Goal: Task Accomplishment & Management: Complete application form

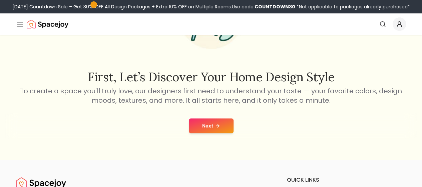
scroll to position [89, 0]
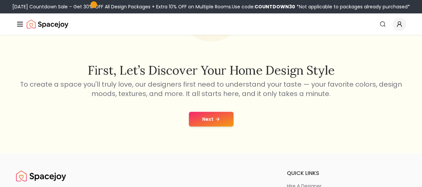
click at [210, 113] on button "Next" at bounding box center [211, 119] width 45 height 15
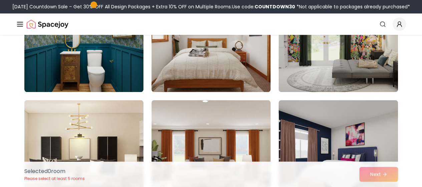
scroll to position [349, 0]
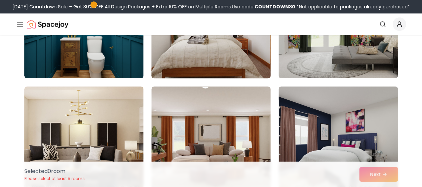
click at [204, 61] on img at bounding box center [211, 25] width 125 height 112
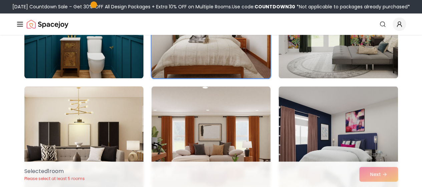
click at [121, 139] on img at bounding box center [83, 139] width 125 height 112
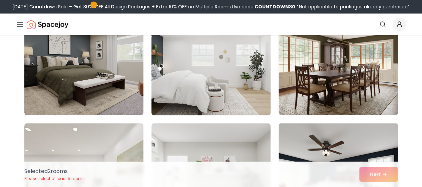
scroll to position [543, 0]
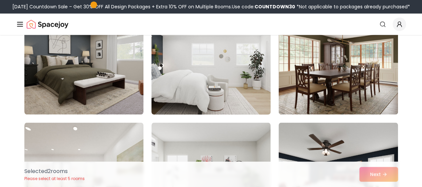
click at [194, 79] on img at bounding box center [211, 61] width 125 height 112
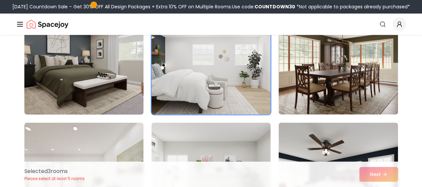
click at [75, 78] on img at bounding box center [83, 61] width 125 height 112
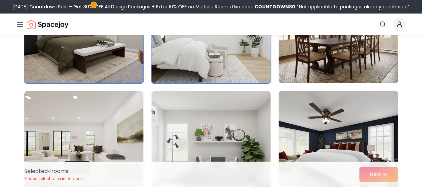
scroll to position [672, 0]
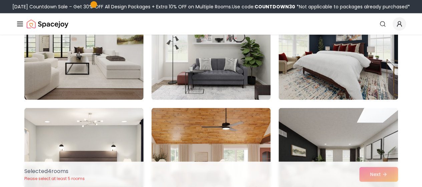
click at [387, 178] on div "Selected 4 room s Please select at least 5 rooms Next" at bounding box center [211, 173] width 385 height 25
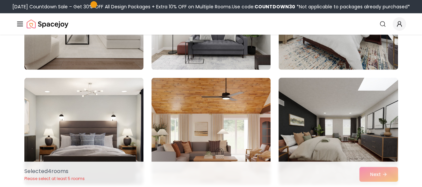
scroll to position [712, 0]
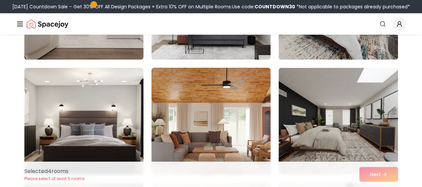
click at [251, 100] on img at bounding box center [211, 121] width 125 height 112
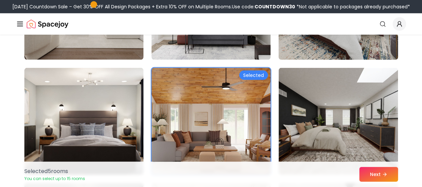
click at [313, 35] on img at bounding box center [338, 6] width 125 height 112
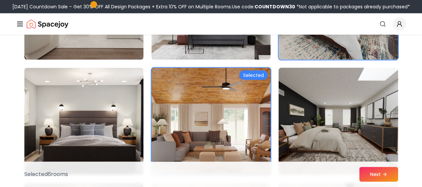
click at [329, 140] on img at bounding box center [338, 121] width 125 height 112
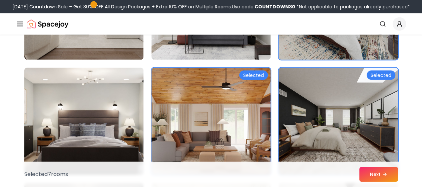
click at [122, 106] on img at bounding box center [83, 121] width 125 height 112
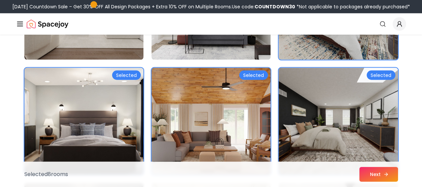
click at [365, 168] on button "Next" at bounding box center [379, 174] width 39 height 15
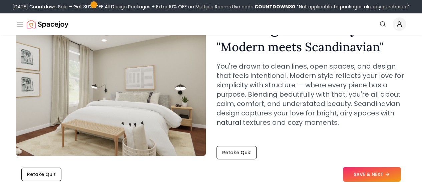
scroll to position [40, 0]
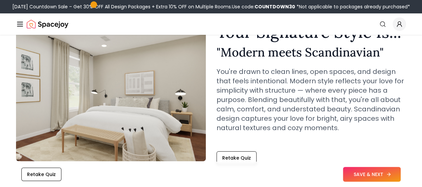
click at [364, 170] on button "SAVE & NEXT" at bounding box center [372, 174] width 58 height 15
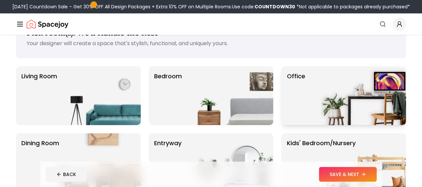
scroll to position [27, 0]
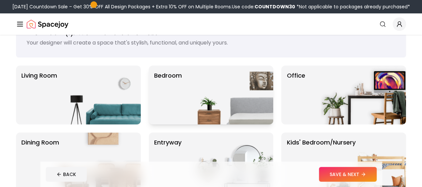
click at [234, 123] on img at bounding box center [230, 94] width 85 height 59
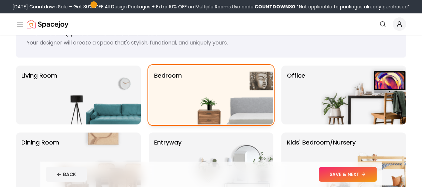
click at [230, 112] on img at bounding box center [230, 94] width 85 height 59
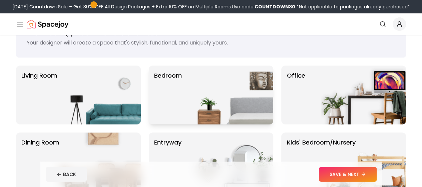
click at [230, 112] on img at bounding box center [230, 94] width 85 height 59
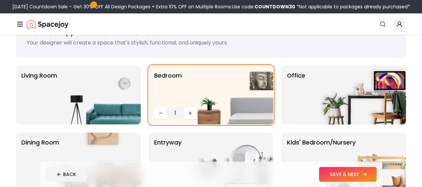
click at [361, 170] on button "SAVE & NEXT" at bounding box center [348, 174] width 58 height 15
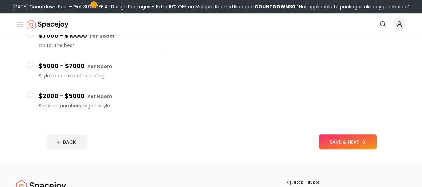
scroll to position [158, 0]
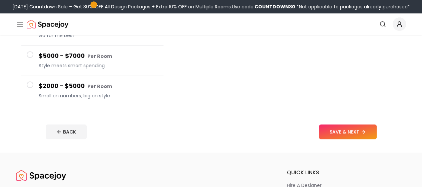
click at [30, 81] on span at bounding box center [30, 84] width 7 height 7
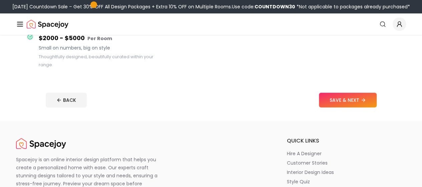
scroll to position [190, 0]
click at [366, 95] on button "SAVE & NEXT" at bounding box center [348, 99] width 58 height 15
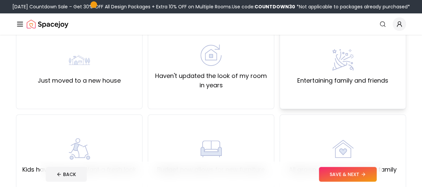
scroll to position [62, 0]
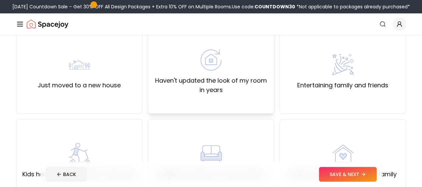
click at [176, 94] on label "Haven't updated the look of my room in years" at bounding box center [211, 85] width 115 height 19
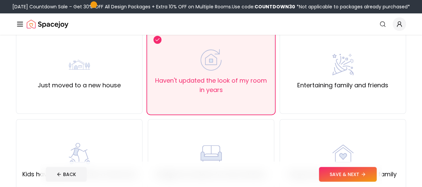
click at [367, 176] on button "SAVE & NEXT" at bounding box center [348, 174] width 58 height 15
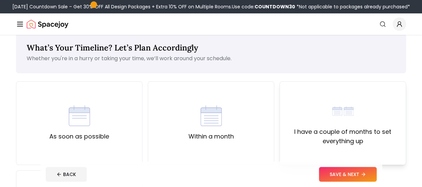
scroll to position [47, 0]
